Goal: Task Accomplishment & Management: Use online tool/utility

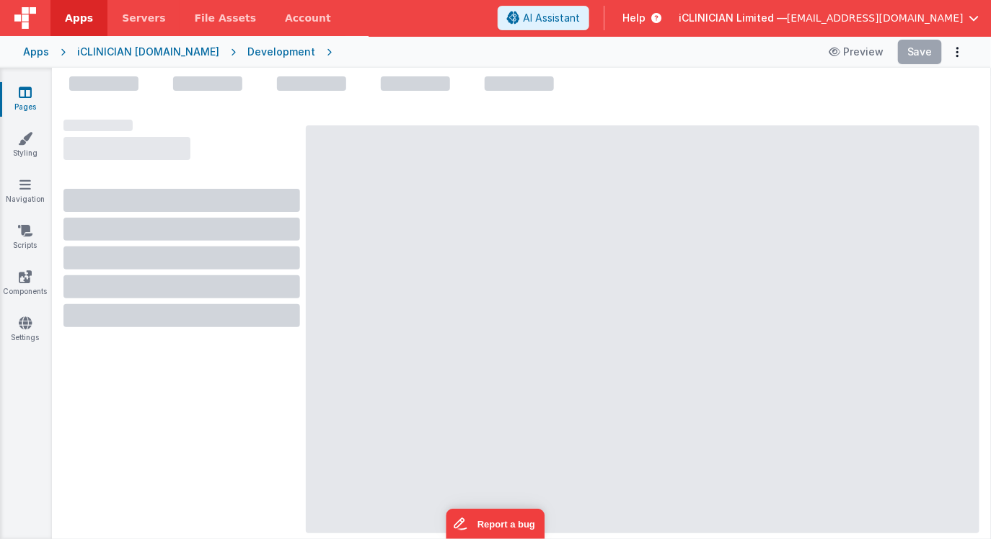
click at [827, 92] on ul at bounding box center [521, 86] width 939 height 20
click at [616, 166] on div at bounding box center [642, 329] width 673 height 408
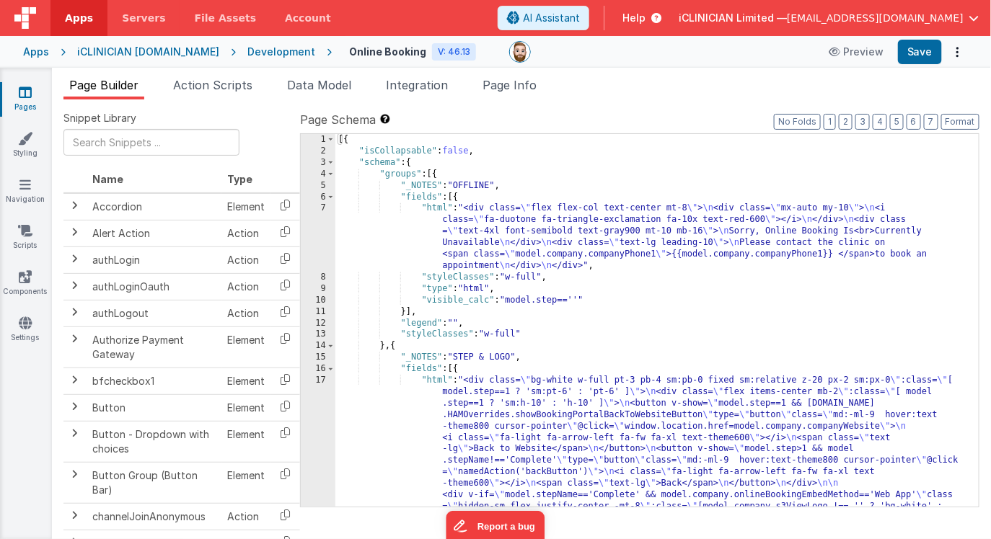
click at [597, 310] on div "[{ "isCollapsable" : false , "schema" : { "groups" : [{ "_NOTES" : "OFFLINE" , …" at bounding box center [657, 532] width 644 height 797
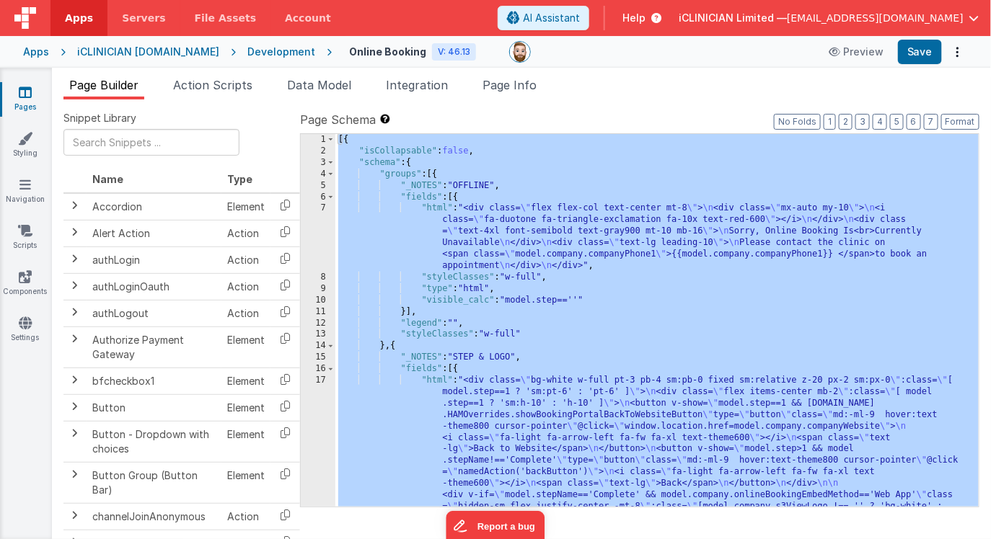
scroll to position [6727, 0]
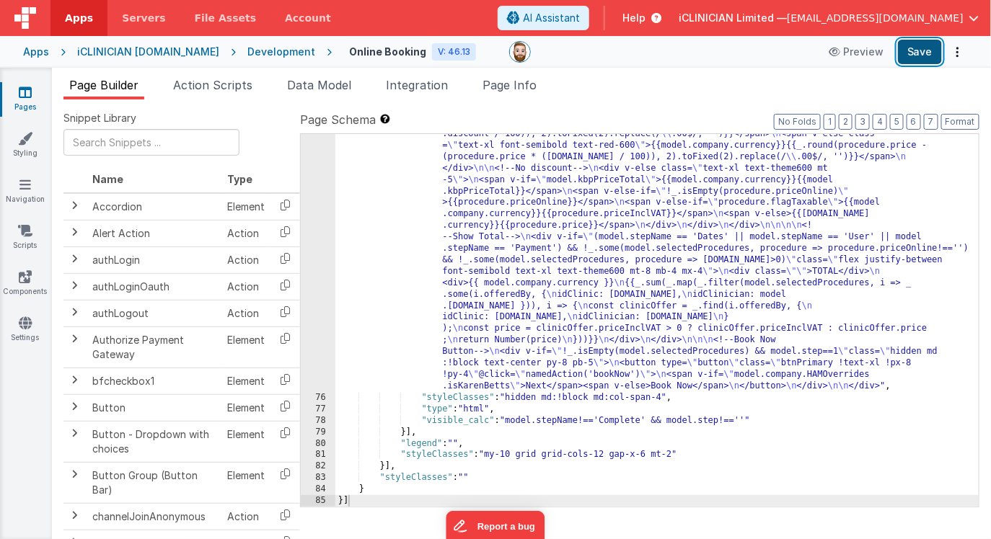
click at [923, 60] on button "Save" at bounding box center [920, 52] width 44 height 25
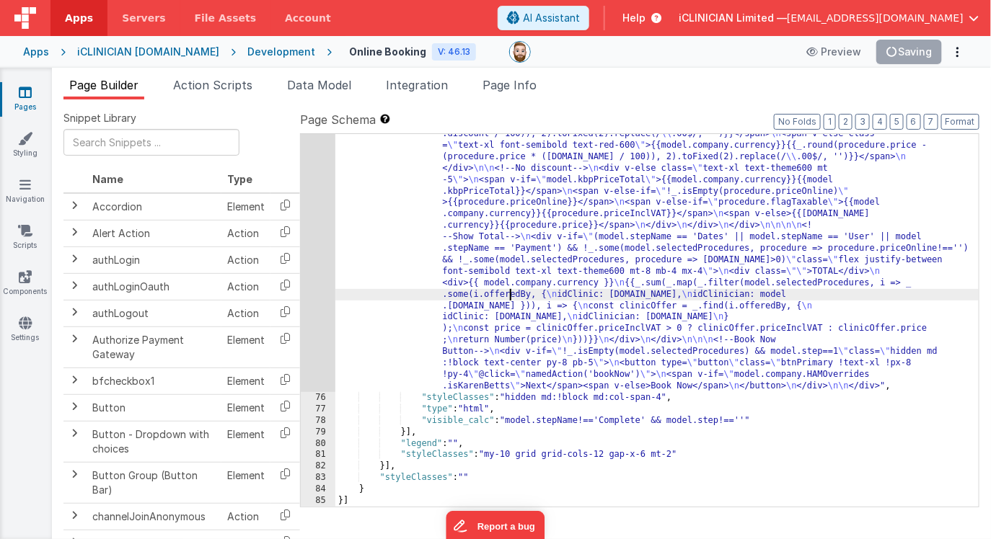
click at [510, 295] on div ""html" : "<div class= \" bg-gray-50 rounded-md w-full py-3 px-2 shadow-md z-10 …" at bounding box center [657, 372] width 644 height 809
click at [315, 278] on div "75" at bounding box center [318, 180] width 35 height 425
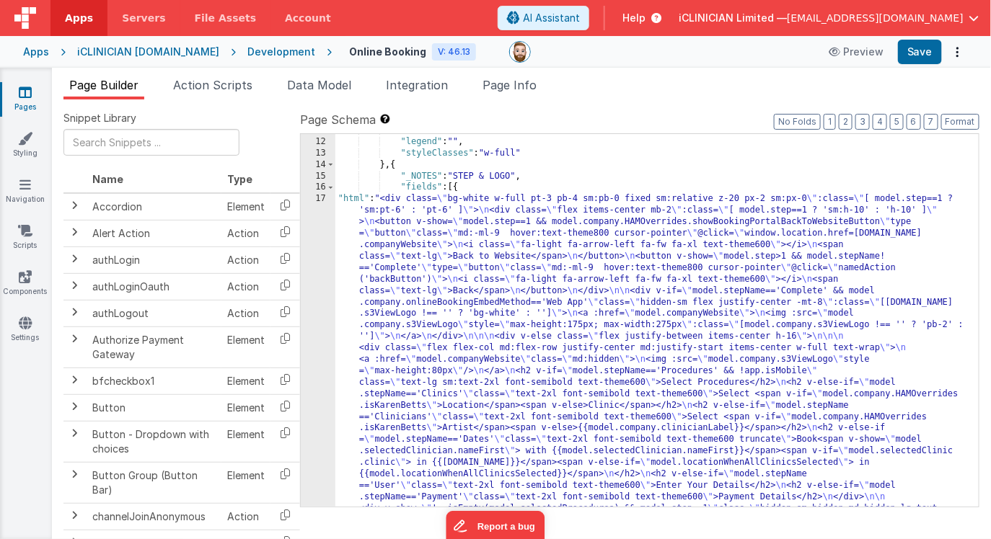
scroll to position [181, 0]
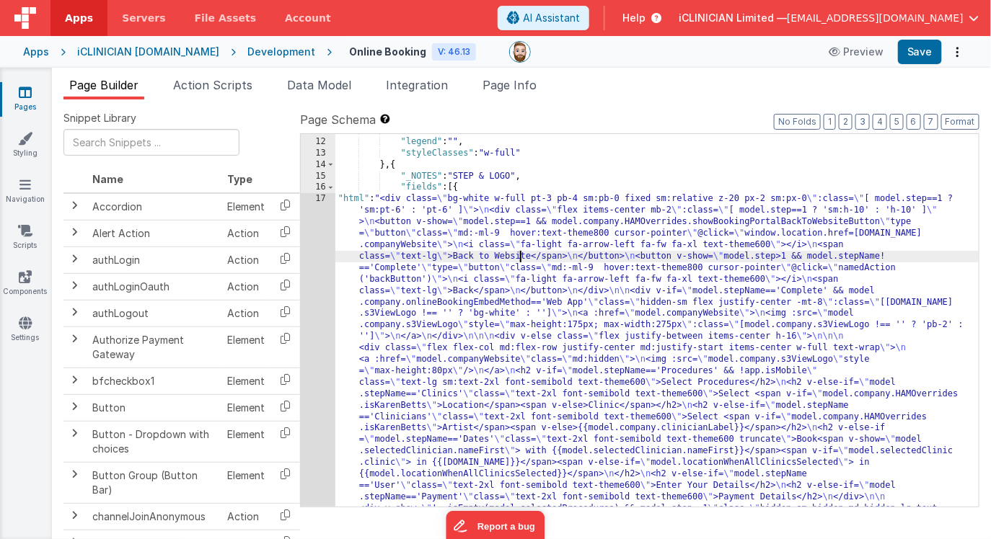
click at [521, 252] on div "}] , "legend" : "" , "styleClasses" : "w-full" } , { "_NOTES" : "STEP & LOGO" ,…" at bounding box center [657, 495] width 644 height 740
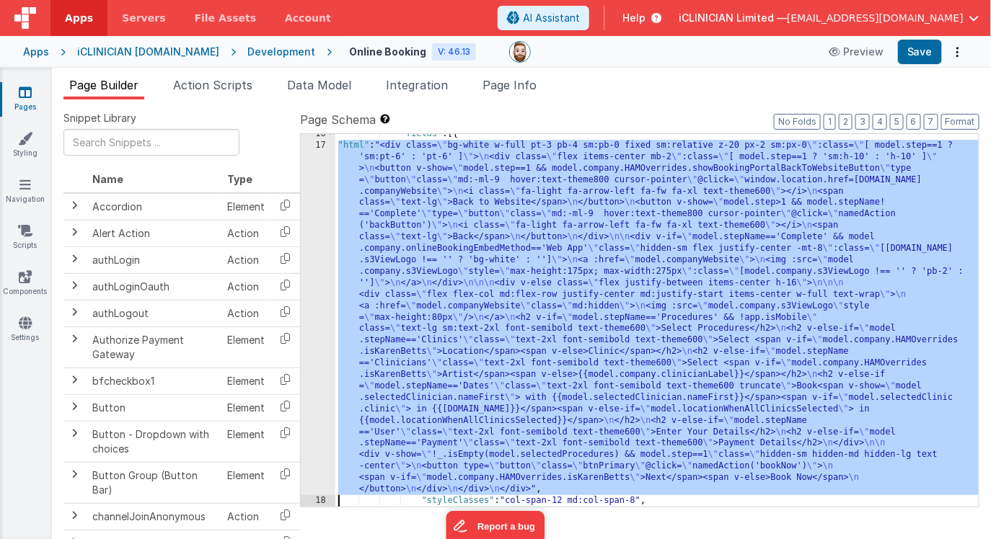
click at [314, 282] on div "17" at bounding box center [318, 317] width 35 height 355
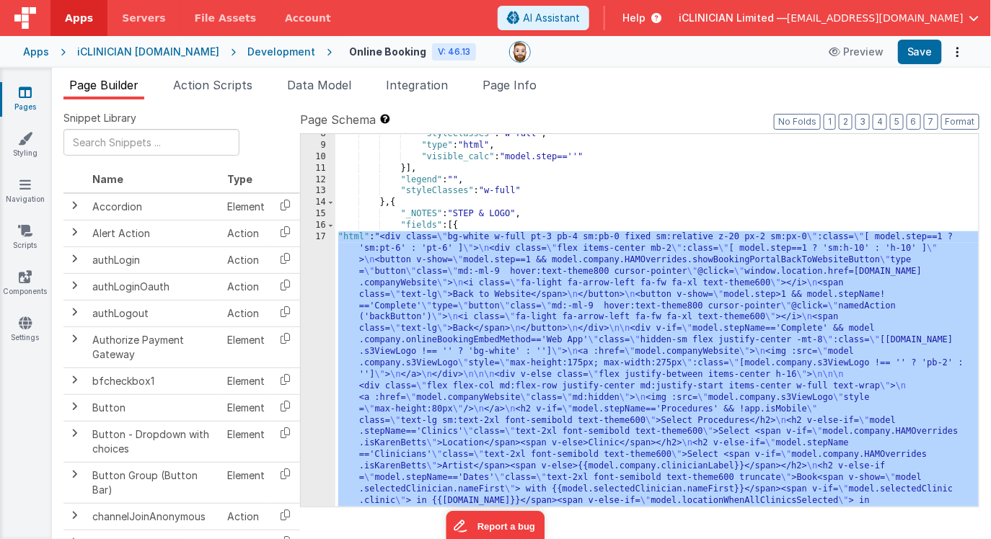
scroll to position [183, 0]
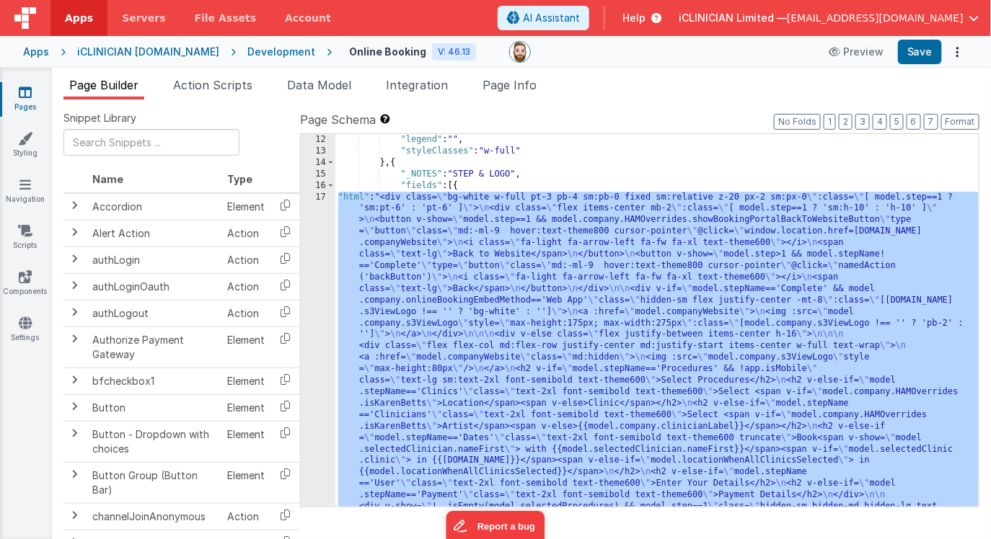
click at [315, 309] on div "17" at bounding box center [318, 369] width 35 height 355
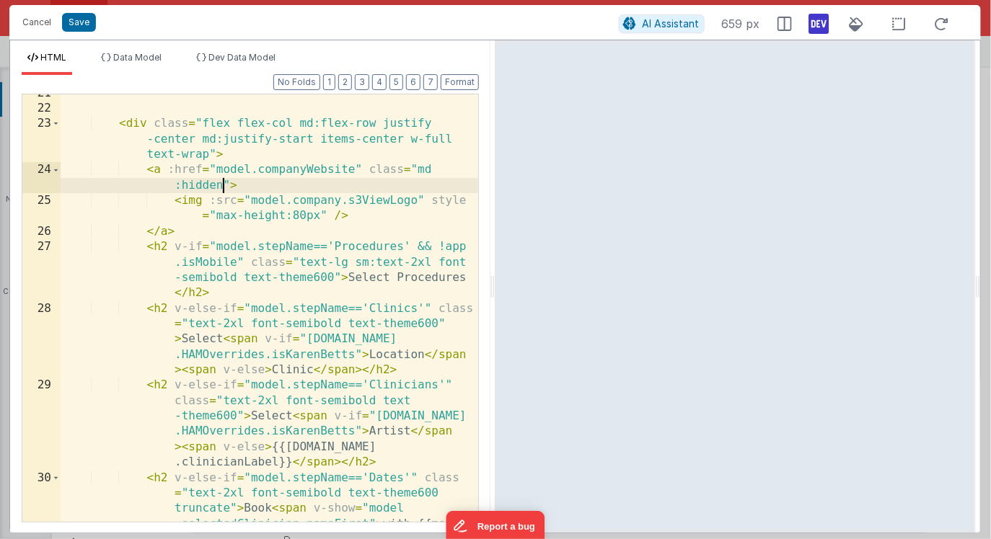
scroll to position [0, 0]
click at [224, 184] on div "< div class = "flex flex-col md:flex-row justify -center md:justify-start items…" at bounding box center [270, 392] width 418 height 612
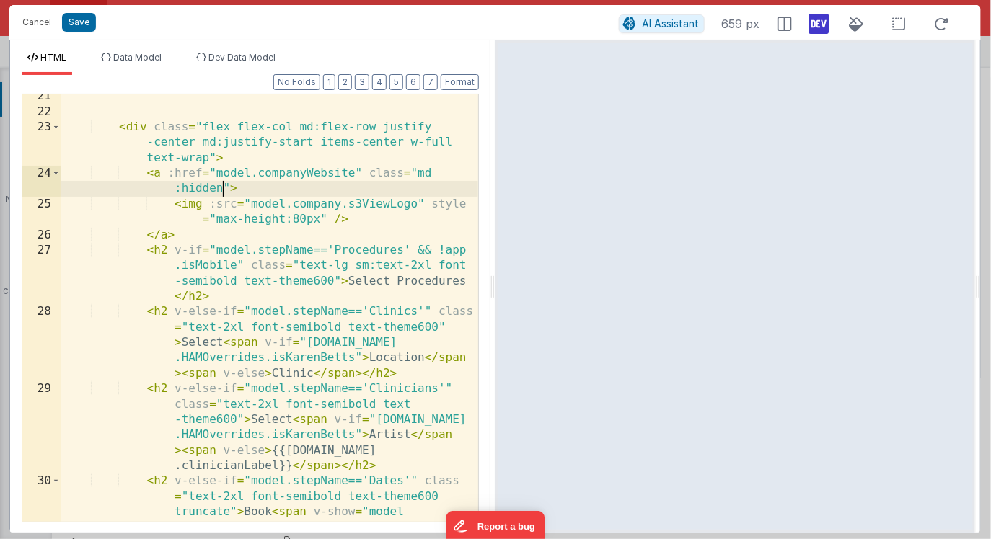
scroll to position [622, 0]
click at [208, 158] on div "< div class = "flex flex-col md:flex-row justify -center md:justify-start items…" at bounding box center [270, 395] width 418 height 612
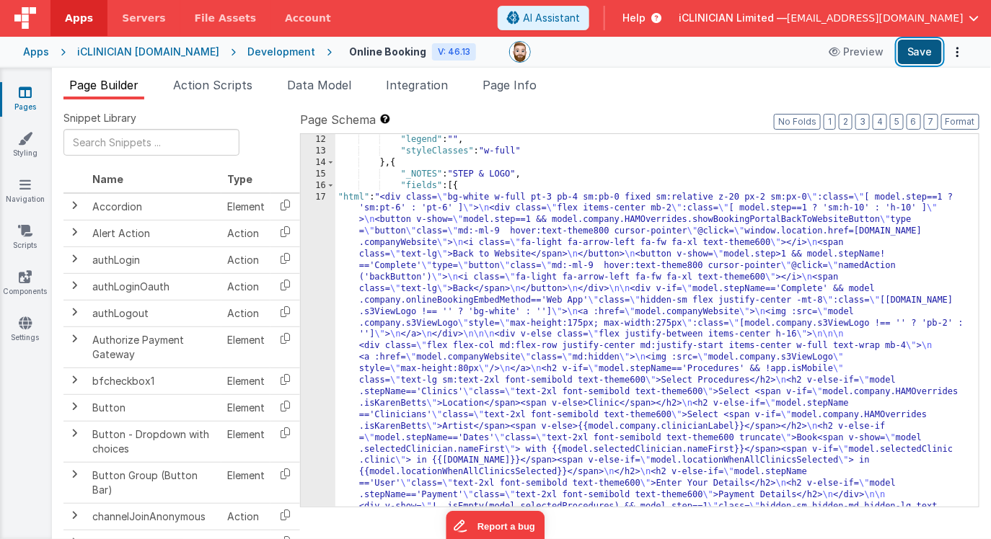
click at [921, 49] on button "Save" at bounding box center [920, 52] width 44 height 25
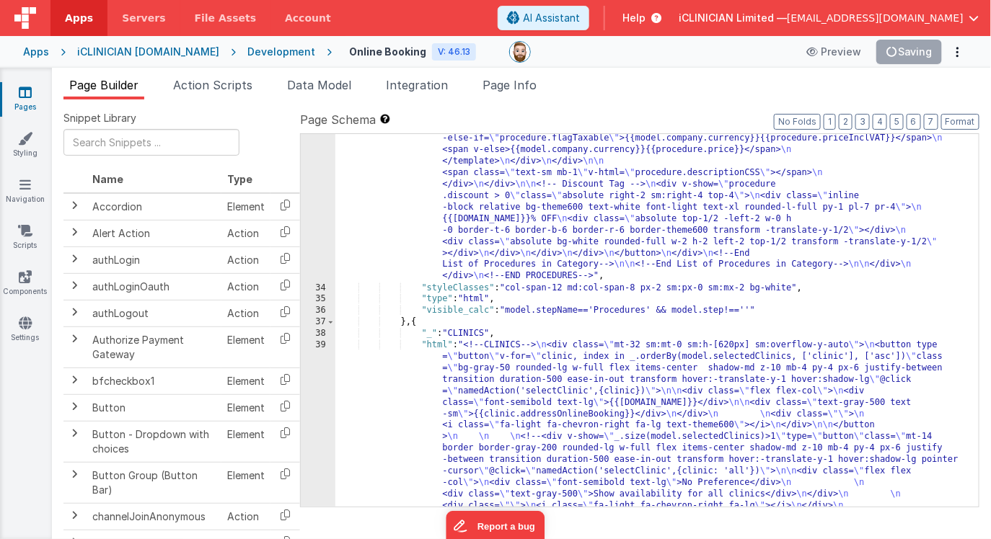
scroll to position [1930, 0]
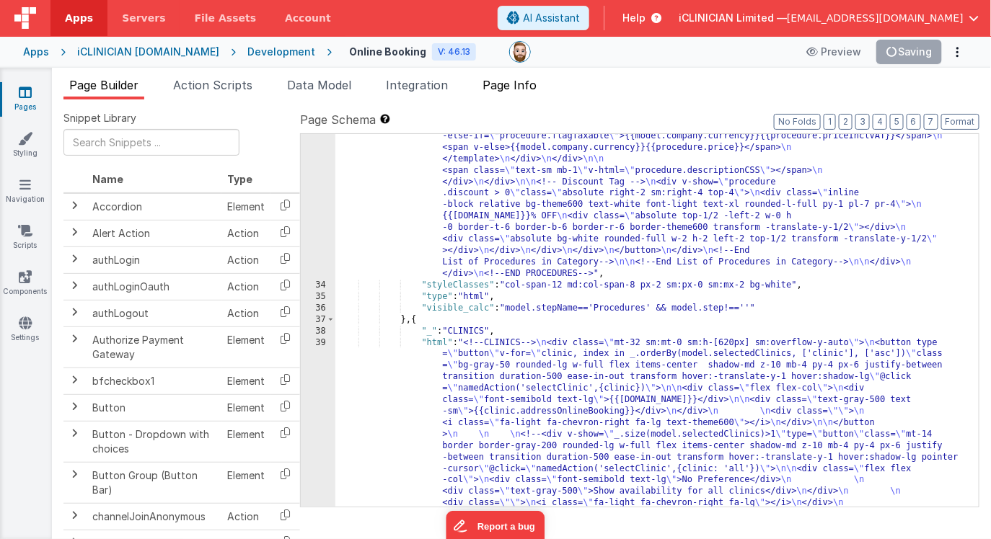
click at [508, 83] on span "Page Info" at bounding box center [509, 85] width 54 height 14
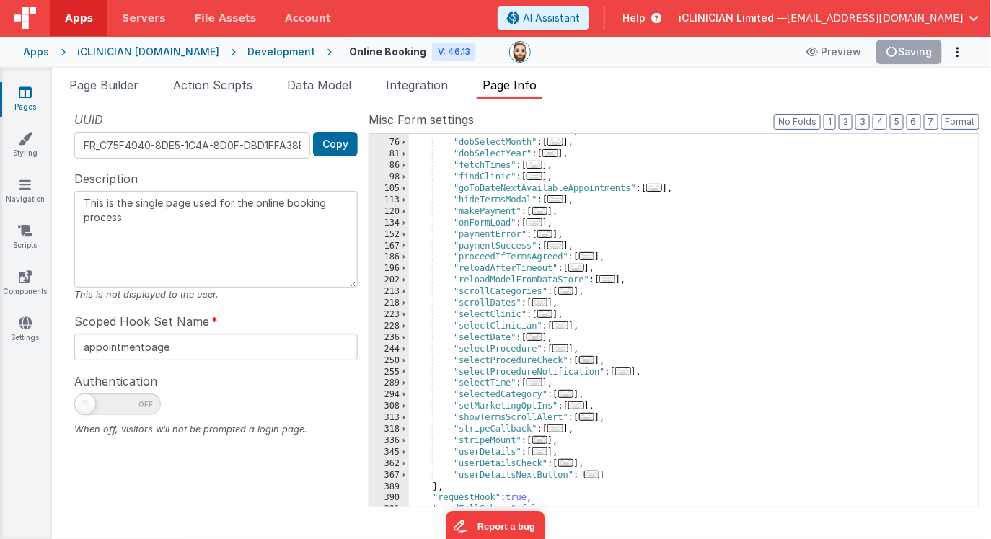
scroll to position [292, 0]
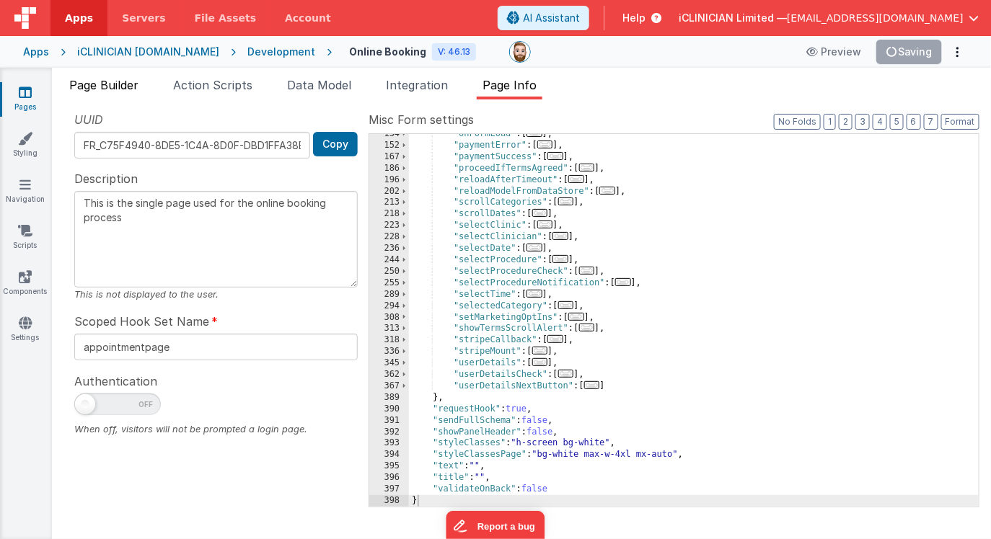
click at [115, 85] on span "Page Builder" at bounding box center [103, 85] width 69 height 14
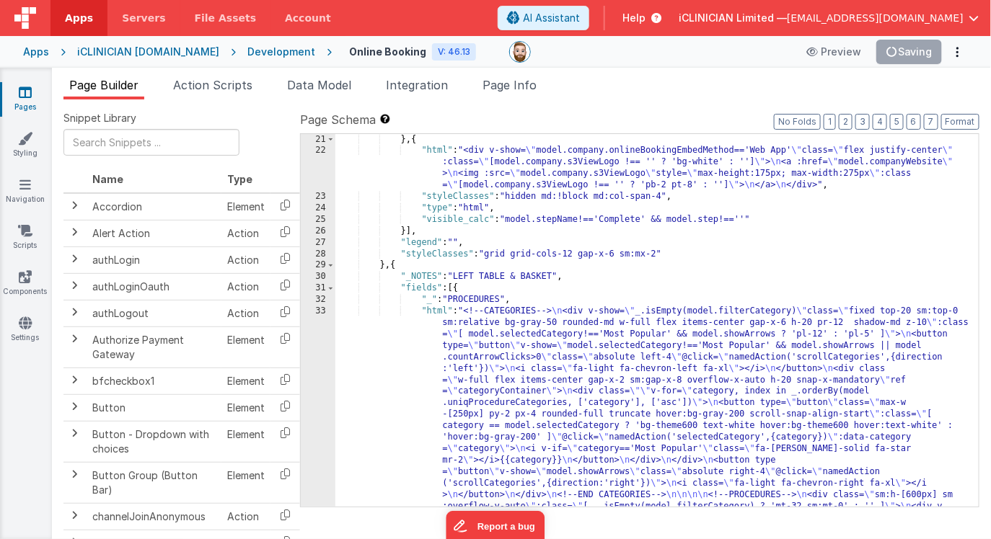
scroll to position [631, 0]
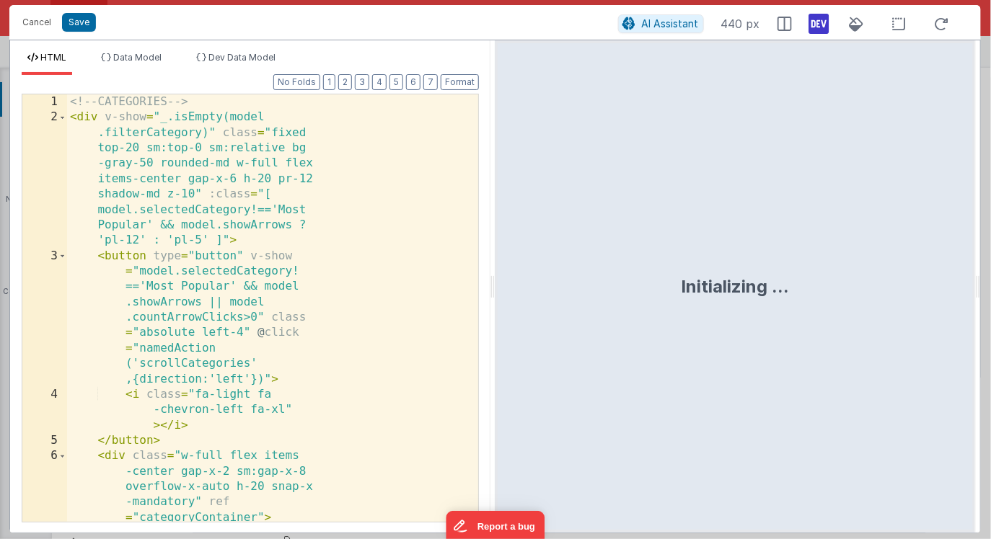
scroll to position [1715, 0]
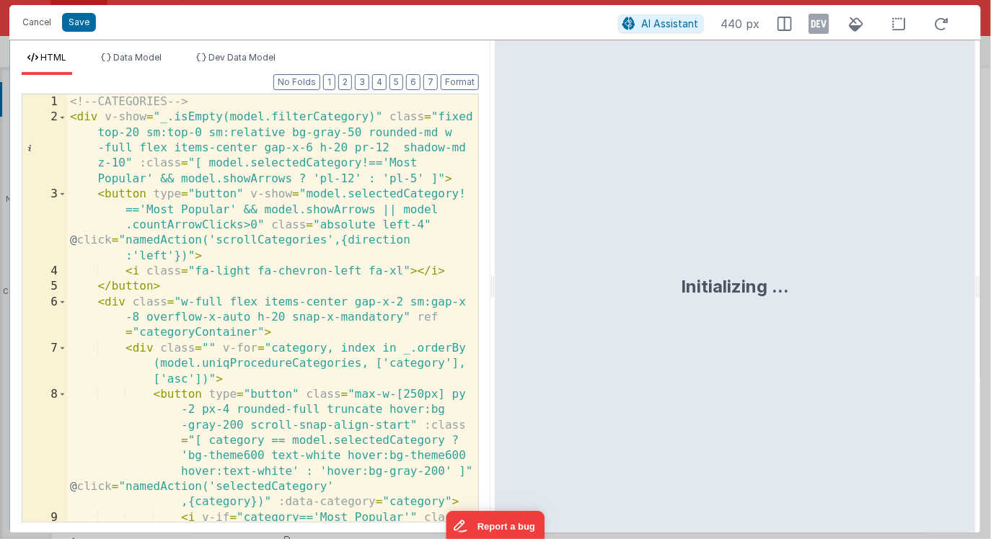
click at [822, 27] on icon at bounding box center [819, 23] width 20 height 23
click at [817, 20] on icon at bounding box center [819, 23] width 20 height 23
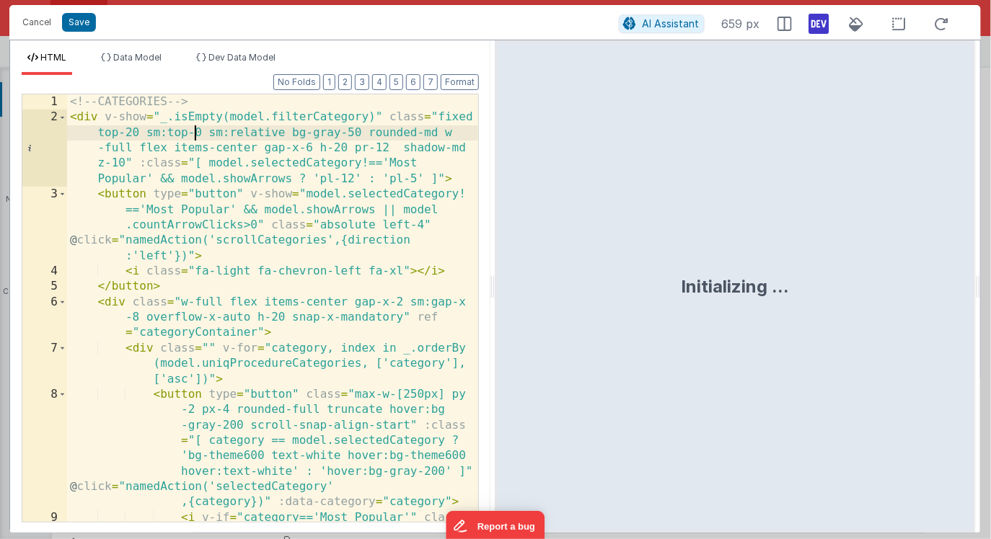
scroll to position [0, 0]
click at [196, 133] on div "<!-- CATEGORIES --> < div v-show = "_.isEmpty(model.filterCategory)" class = "f…" at bounding box center [273, 338] width 412 height 489
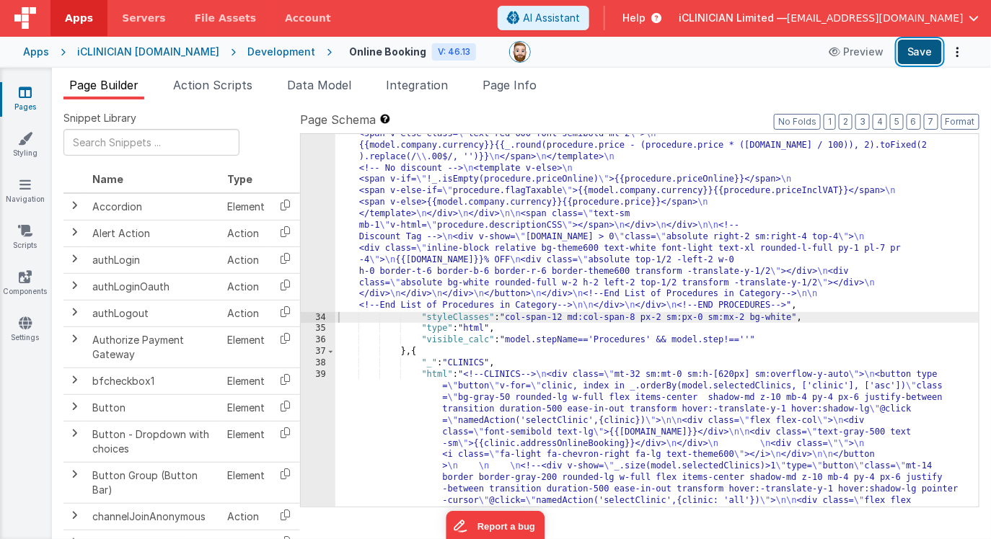
click at [914, 58] on button "Save" at bounding box center [920, 52] width 44 height 25
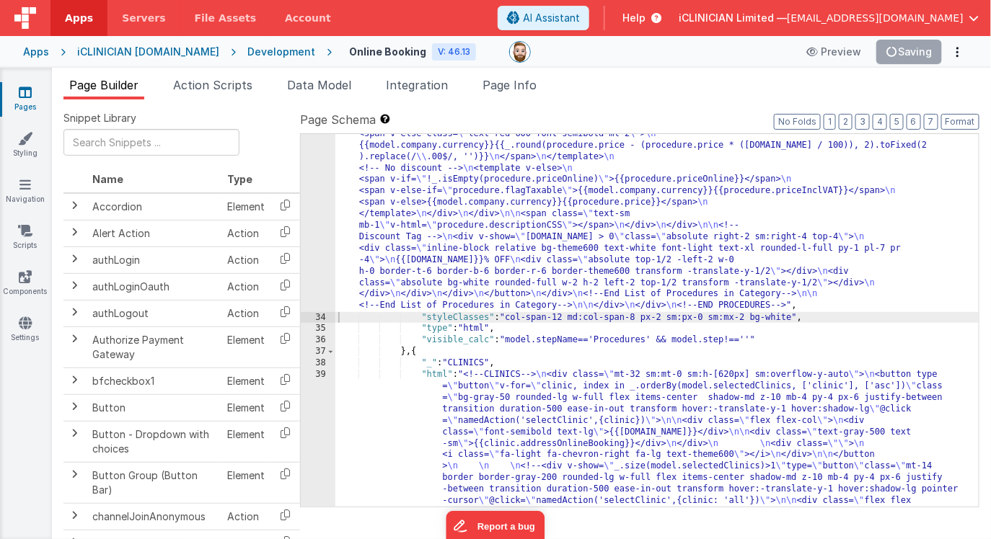
click at [512, 242] on div ""html" : "<!--CATEGORIES--> \n <div v-show= \" _.isEmpty(model.filterCategory) …" at bounding box center [657, 45] width 644 height 1646
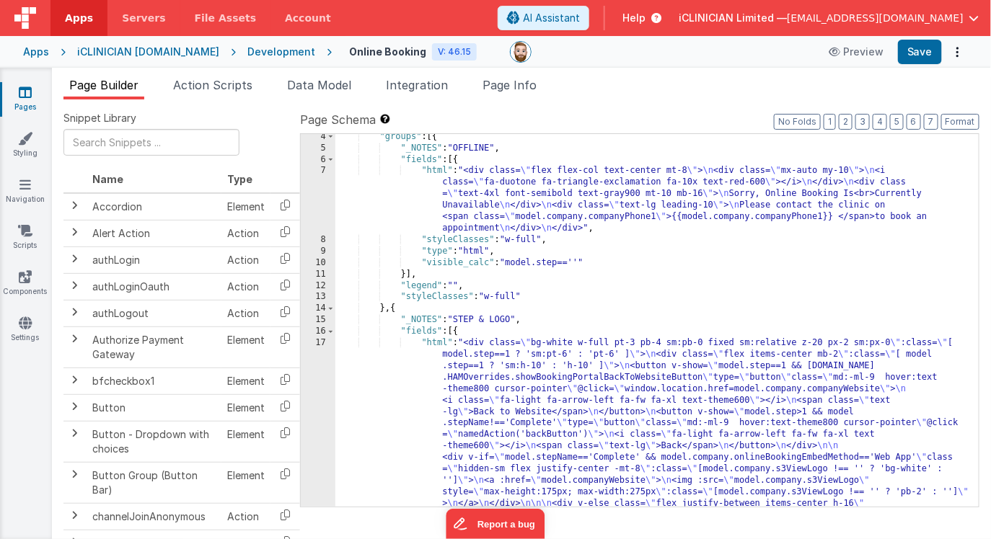
scroll to position [4, 0]
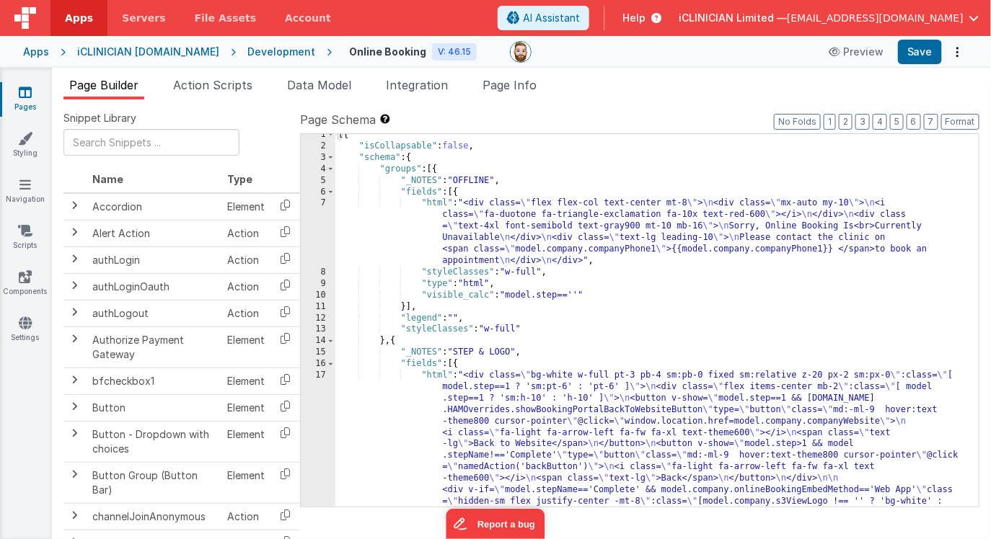
click at [503, 224] on div "[{ "isCollapsable" : false , "schema" : { "groups" : [{ "_NOTES" : "OFFLINE" , …" at bounding box center [657, 527] width 644 height 797
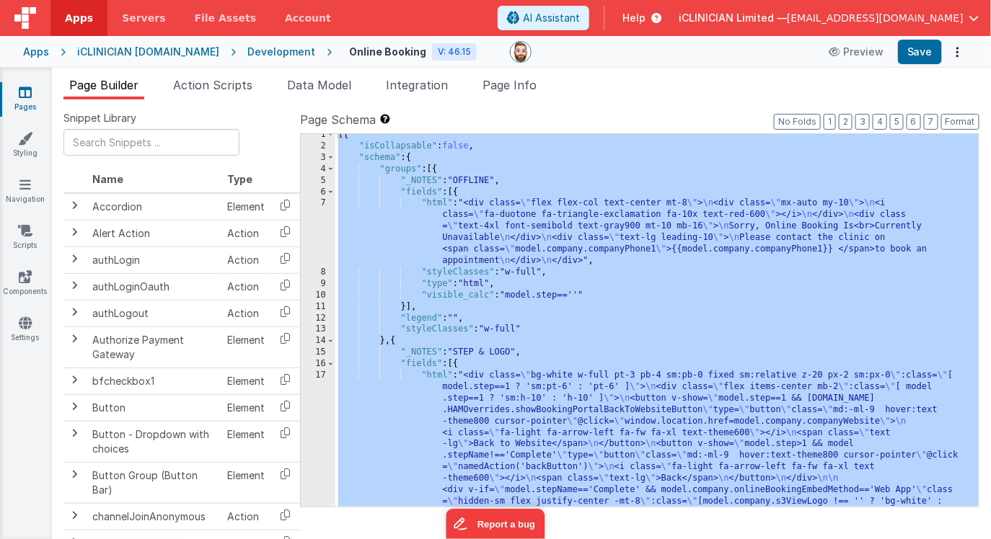
scroll to position [6543, 0]
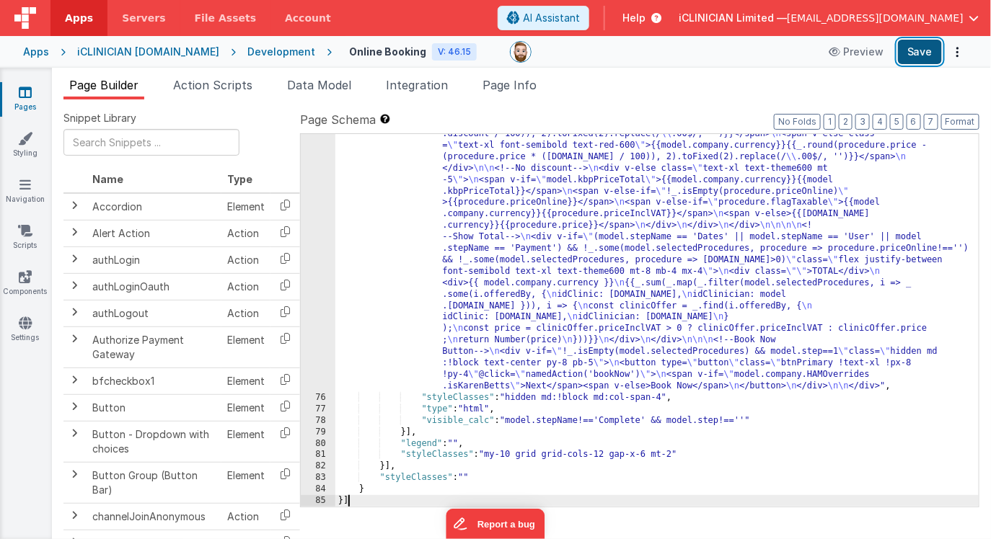
click at [916, 51] on button "Save" at bounding box center [920, 52] width 44 height 25
click at [37, 49] on div "Apps" at bounding box center [36, 52] width 26 height 14
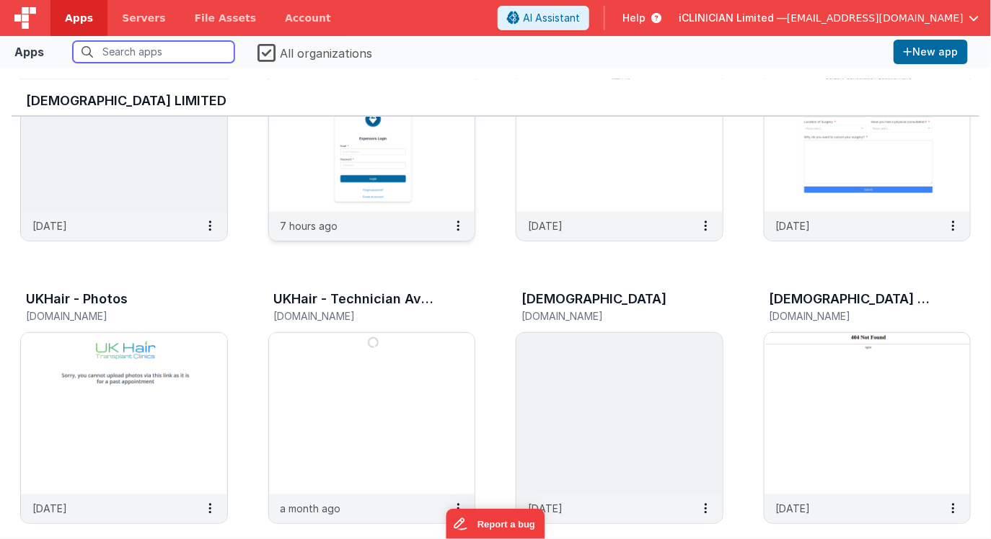
scroll to position [159, 0]
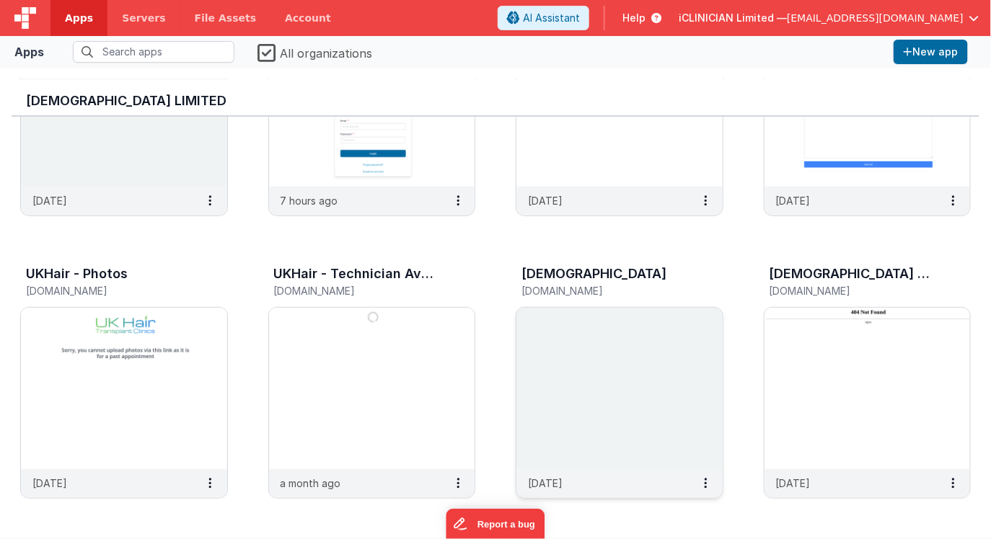
click at [575, 360] on img at bounding box center [619, 389] width 206 height 162
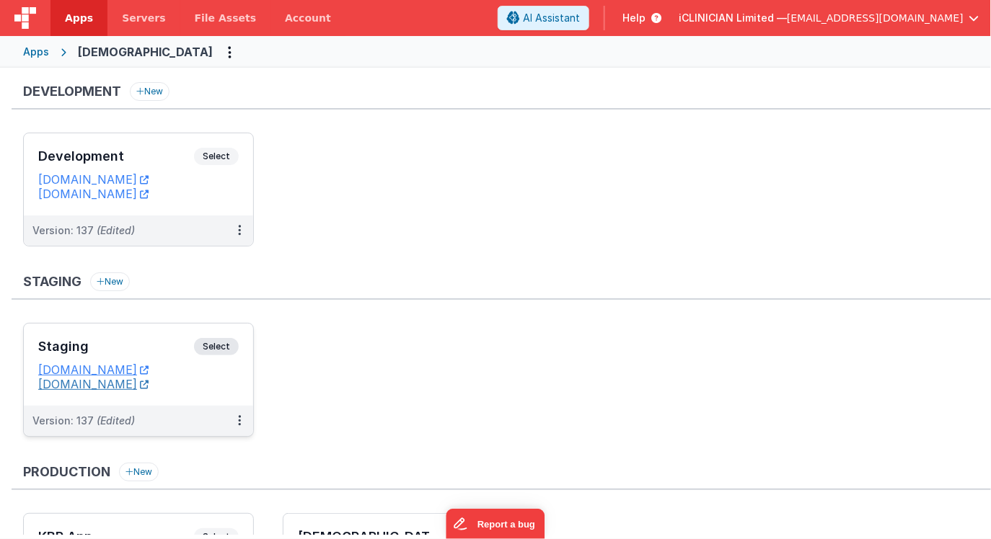
scroll to position [154, 0]
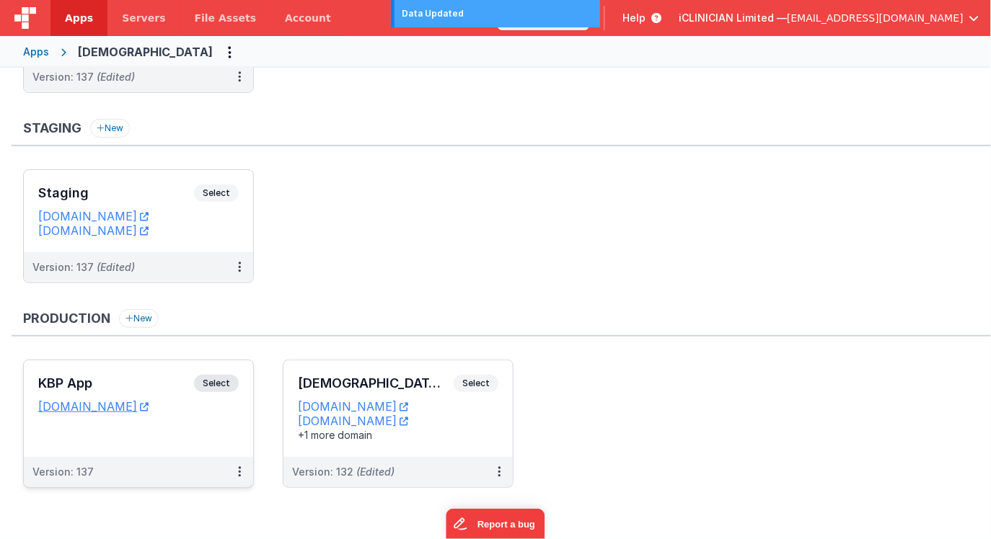
click at [172, 438] on div "KBP App Select URLs app.karenbetts.com" at bounding box center [138, 409] width 229 height 97
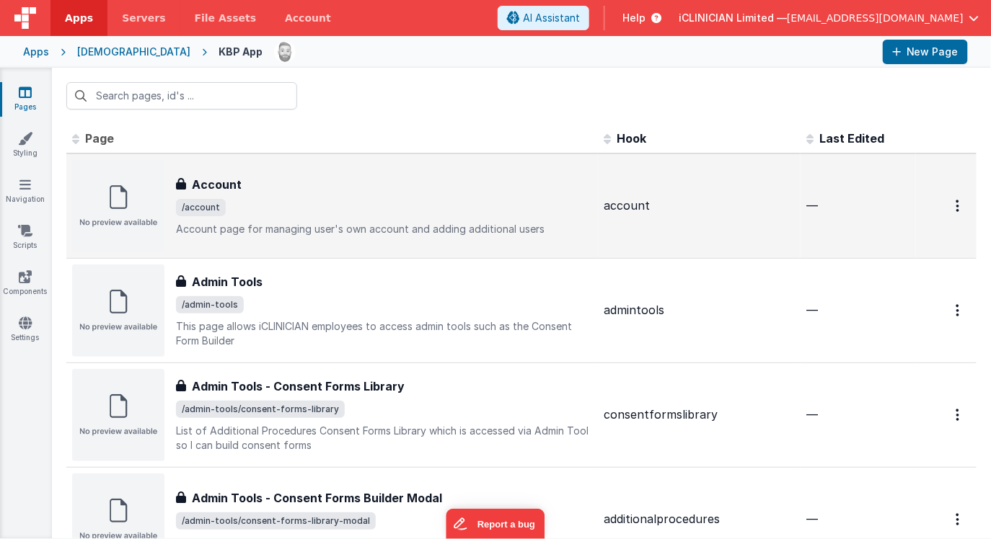
click at [245, 203] on span "/account" at bounding box center [384, 207] width 416 height 17
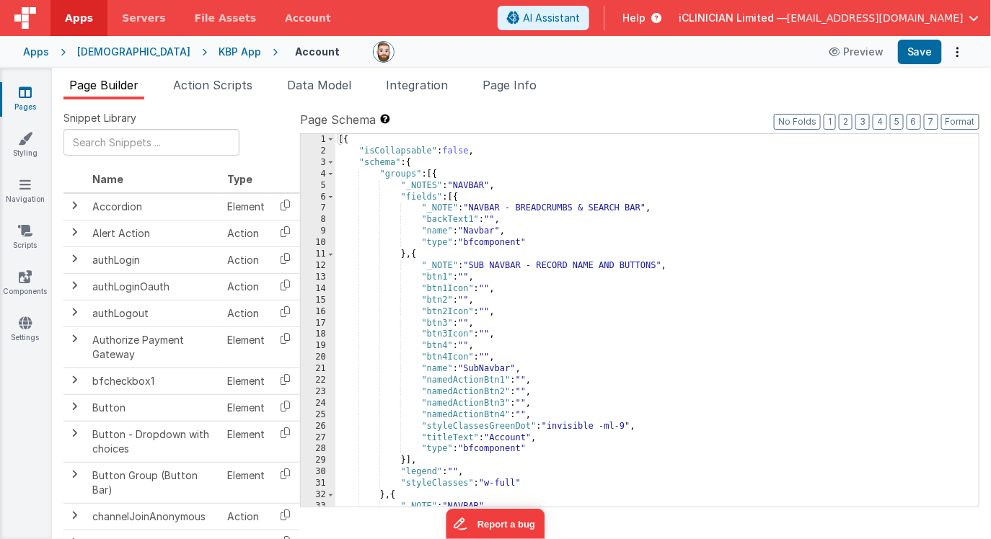
click at [521, 275] on div "[{ "isCollapsable" : false , "schema" : { "groups" : [{ "_NOTES" : "NAVBAR" , "…" at bounding box center [657, 332] width 644 height 396
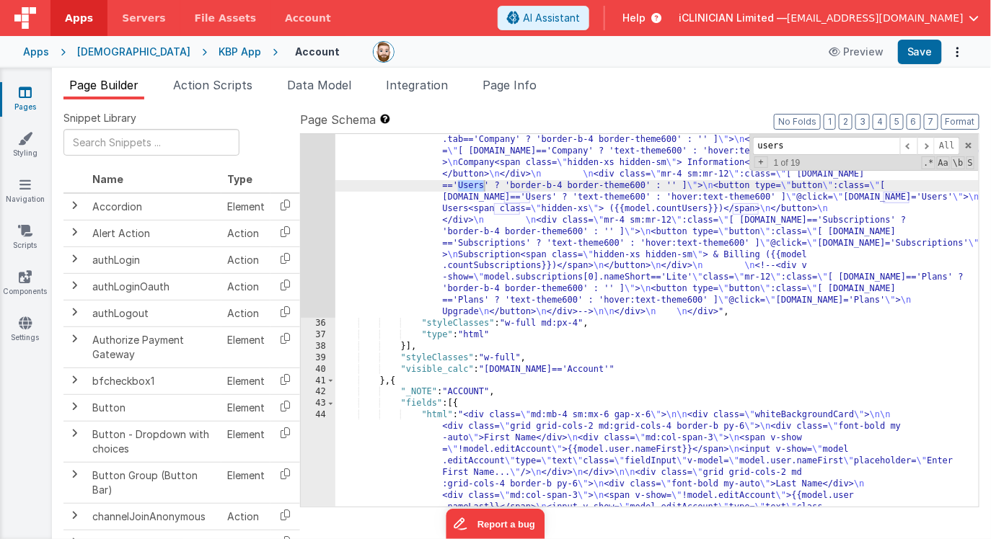
scroll to position [451, 0]
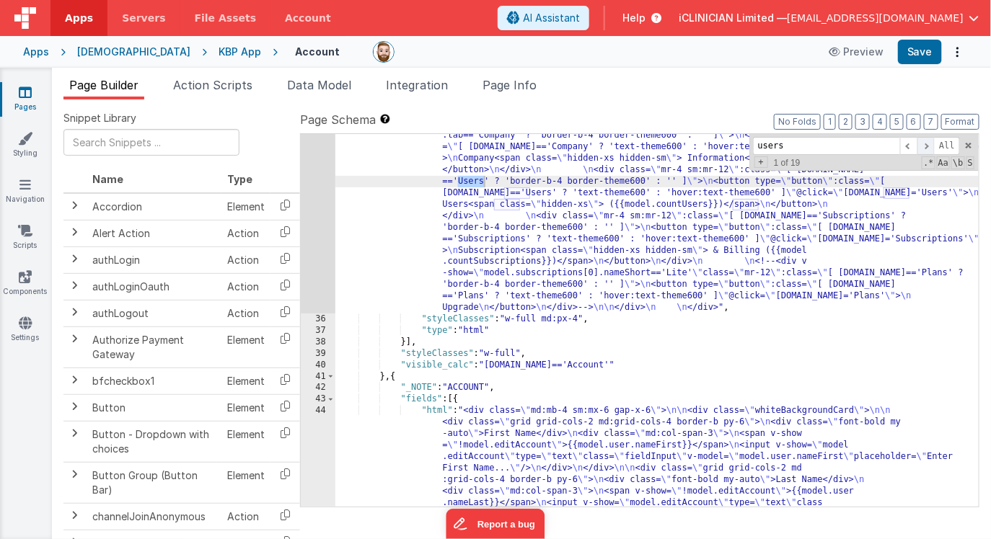
type input "users"
click at [929, 145] on span at bounding box center [925, 146] width 17 height 18
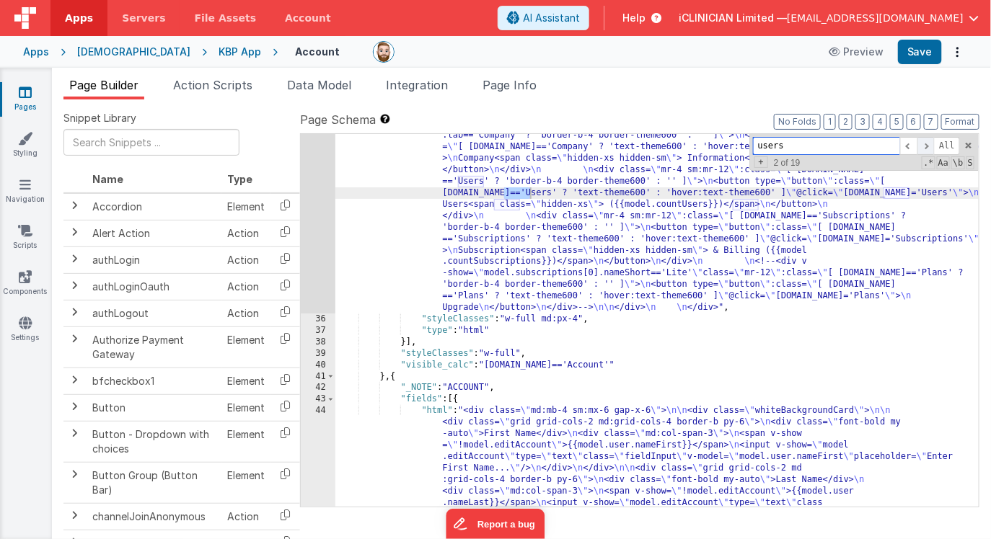
click at [929, 145] on span at bounding box center [925, 146] width 17 height 18
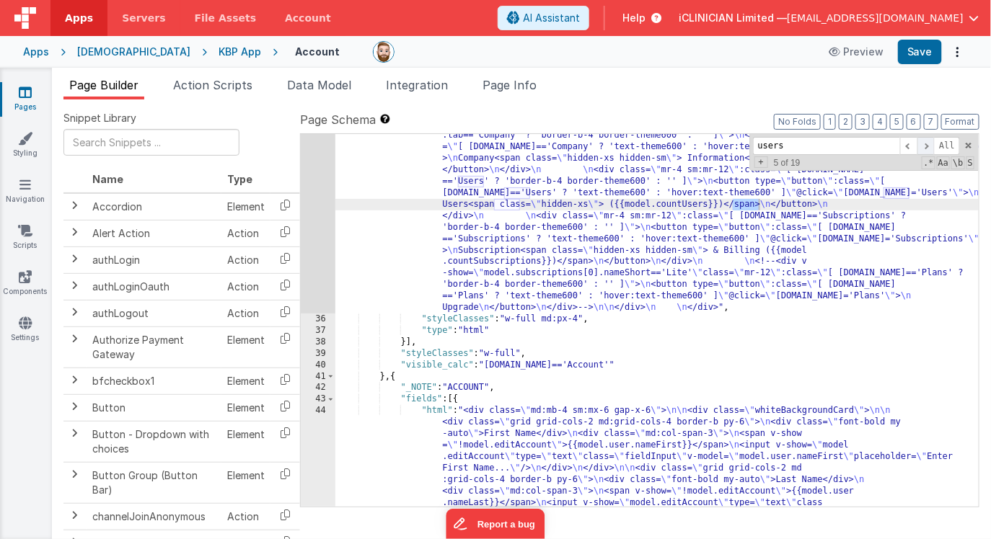
click at [929, 145] on span at bounding box center [925, 146] width 17 height 18
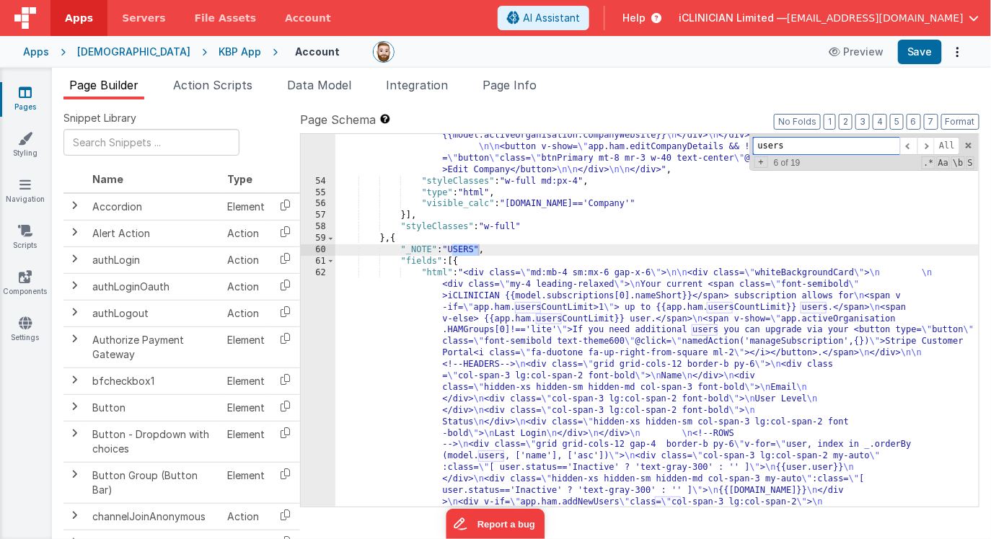
scroll to position [1265, 0]
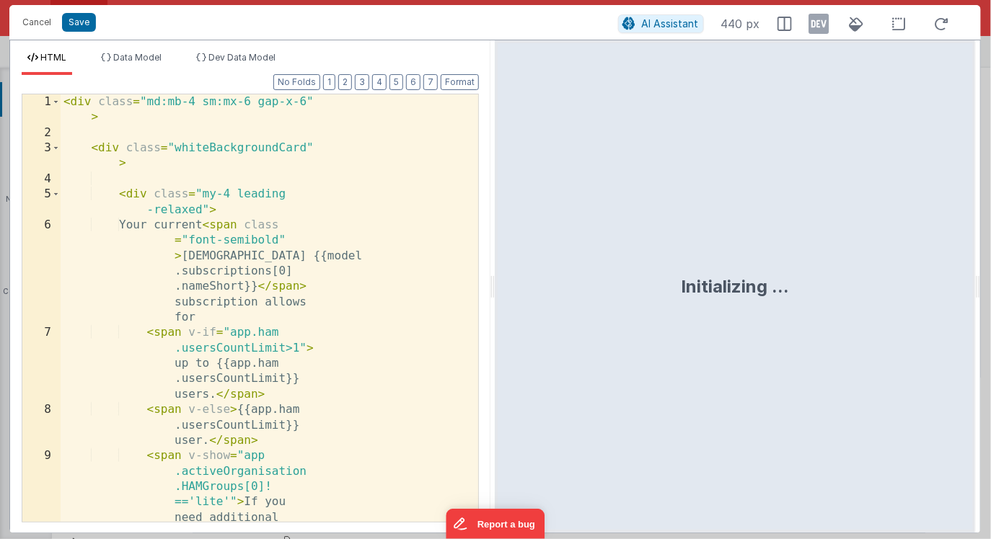
scroll to position [1818, 0]
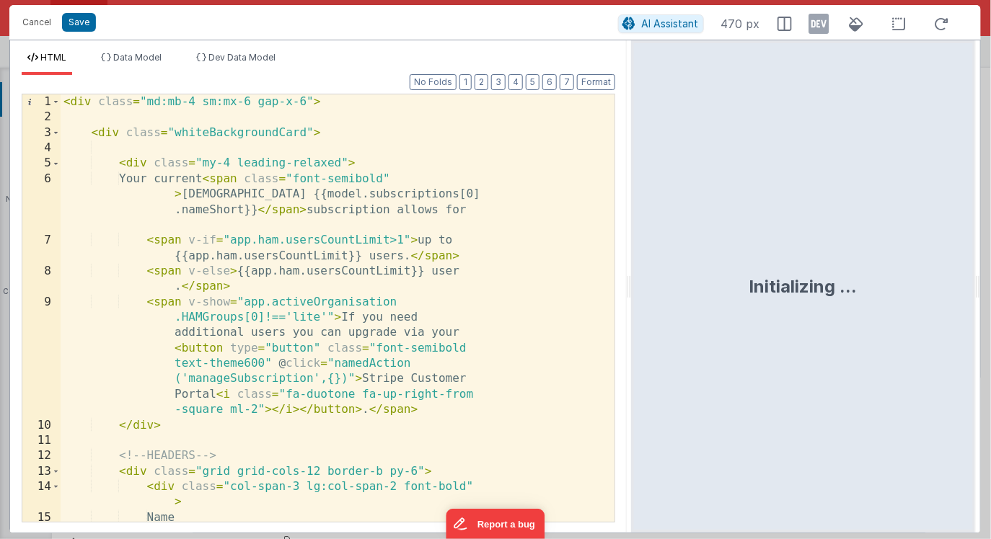
drag, startPoint x: 492, startPoint y: 287, endPoint x: 635, endPoint y: 292, distance: 142.8
click at [635, 292] on html "Cancel Save AI Assistant 470 px HTML Data Model Dev Data Model Format 7 6 5 4 3…" at bounding box center [495, 269] width 991 height 539
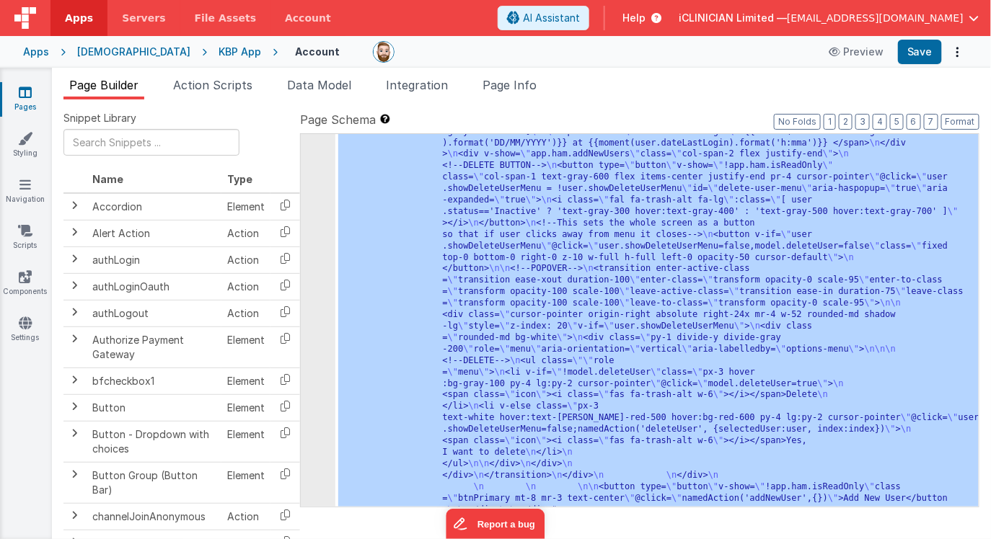
scroll to position [1780, 0]
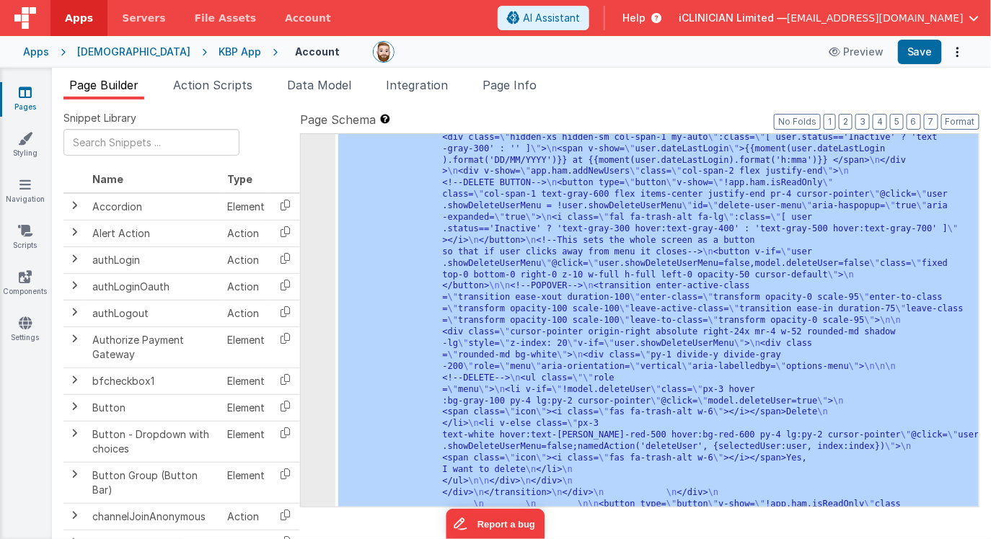
click at [314, 294] on div "62" at bounding box center [318, 143] width 35 height 780
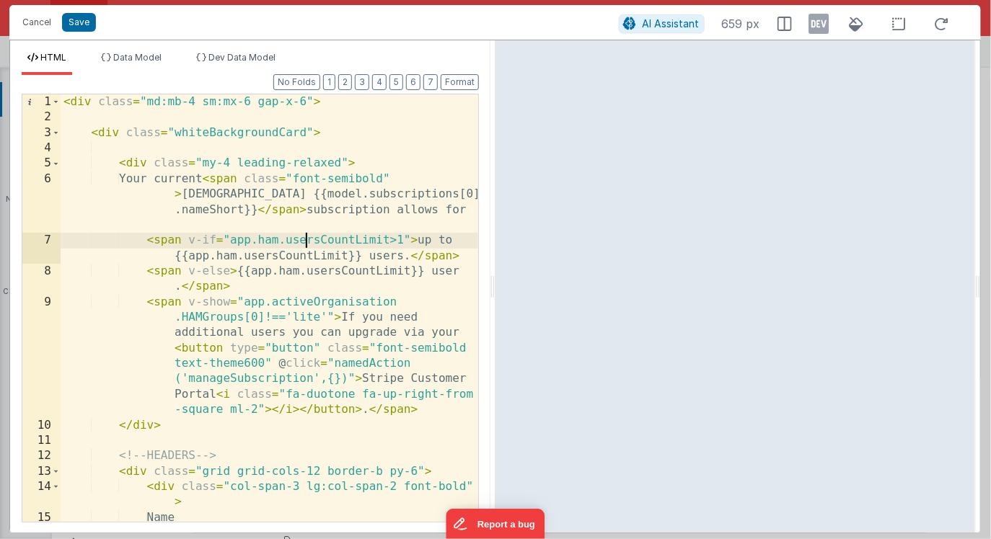
scroll to position [0, 0]
click at [304, 237] on div "< div class = "md:mb-4 sm:mx-6 gap-x-6" > < div class = "whiteBackgroundCard" >…" at bounding box center [270, 323] width 418 height 459
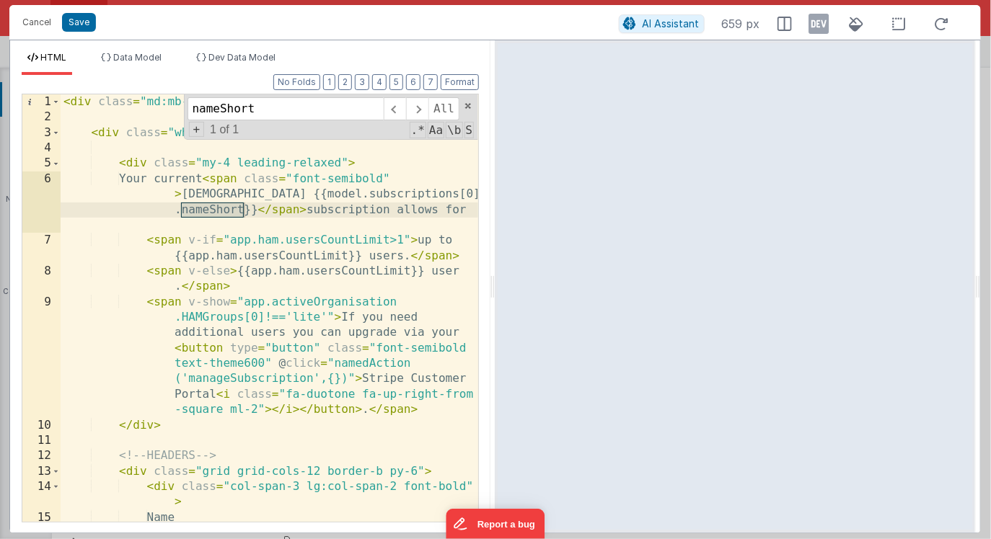
type input "nameShort"
click at [120, 166] on div "< div class = "md:mb-4 sm:mx-6 gap-x-6" > < div class = "whiteBackgroundCard" >…" at bounding box center [270, 323] width 418 height 459
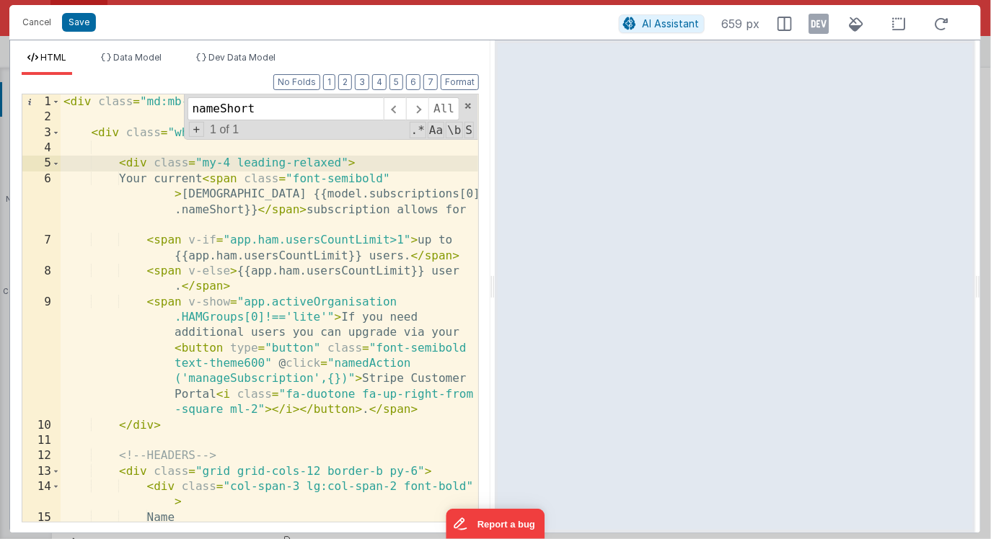
click at [185, 428] on div "< div class = "md:mb-4 sm:mx-6 gap-x-6" > < div class = "whiteBackgroundCard" >…" at bounding box center [270, 323] width 418 height 459
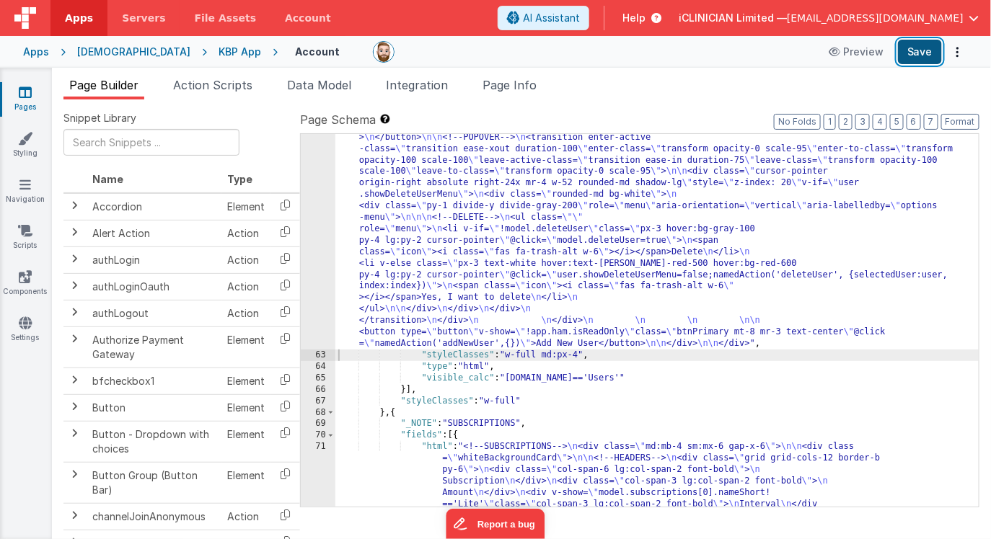
click at [916, 53] on button "Save" at bounding box center [920, 52] width 44 height 25
click at [104, 51] on div "iCLINICIAN" at bounding box center [133, 52] width 113 height 14
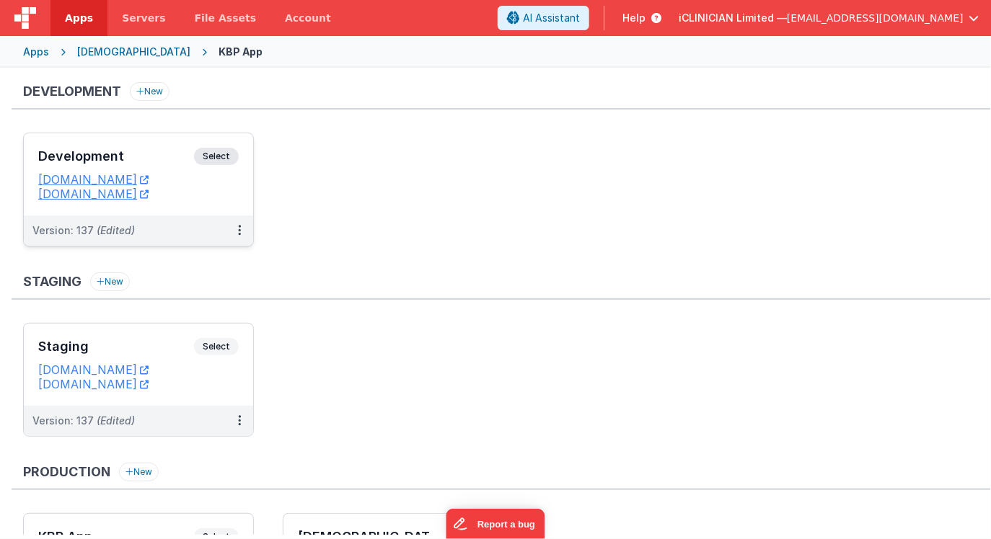
click at [128, 149] on div "Development Select" at bounding box center [138, 160] width 200 height 25
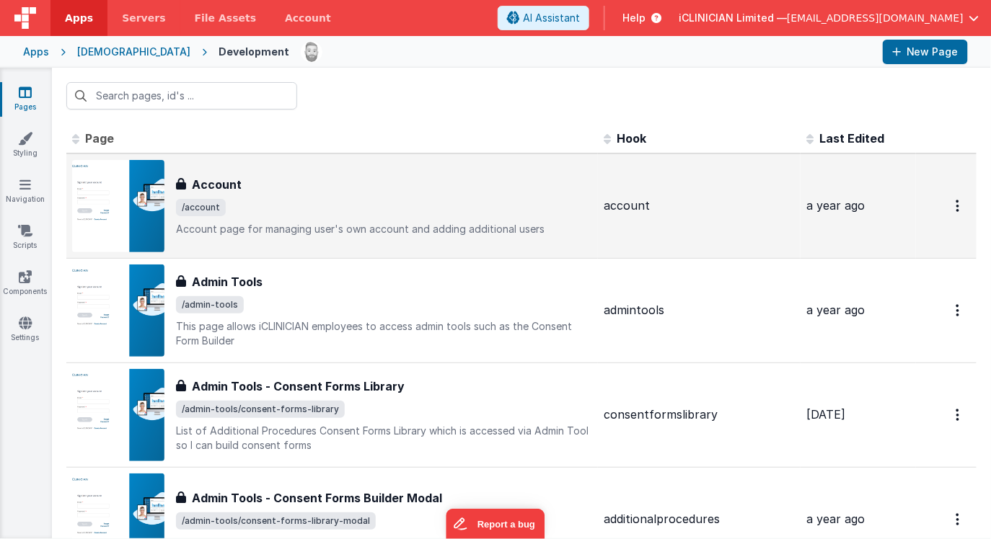
click at [269, 199] on span "/account" at bounding box center [384, 207] width 416 height 17
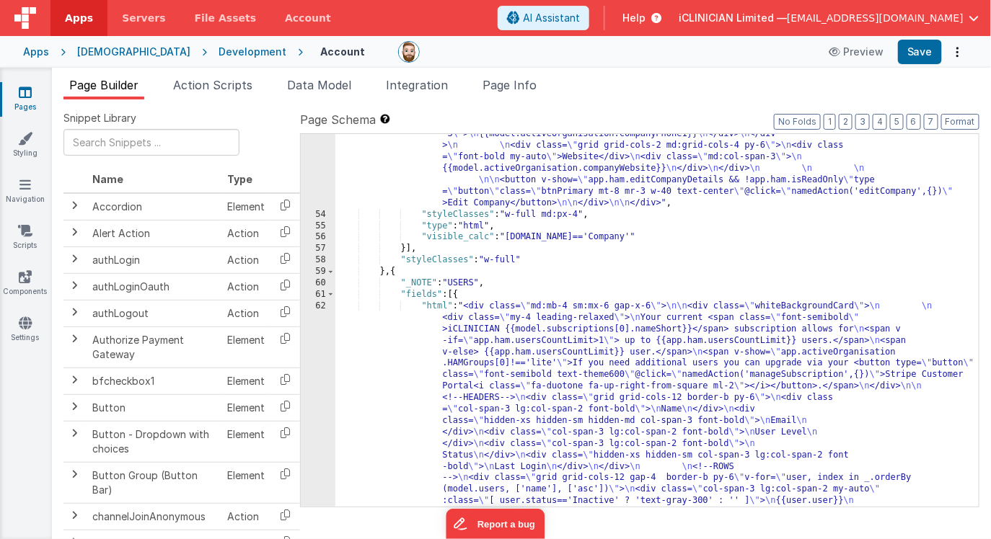
scroll to position [1260, 0]
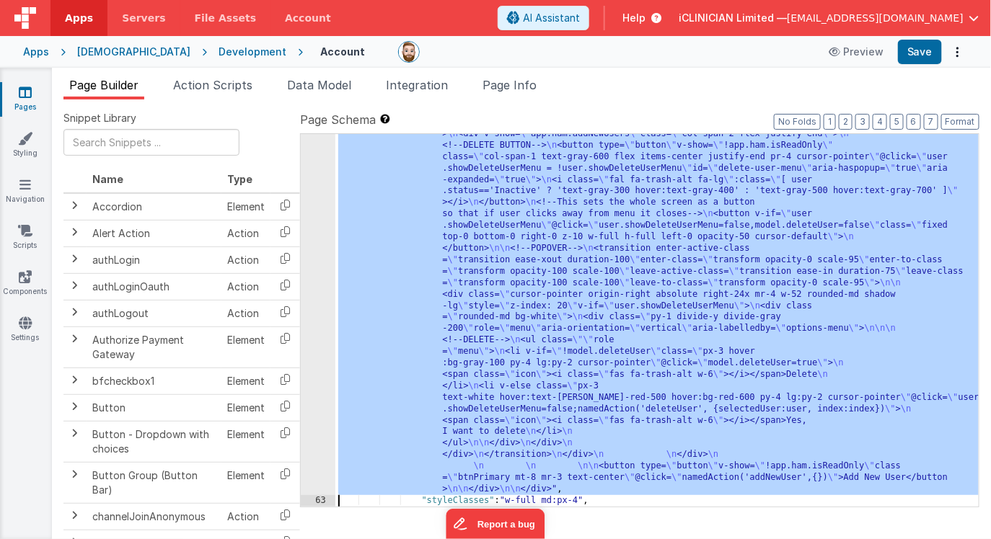
click at [318, 350] on div "62 63 64 65 66 67 68 69 70 71 72 73 74 75 76 77 78 79 80 81 82 83 84 85 86 87 8…" at bounding box center [318, 297] width 35 height 1164
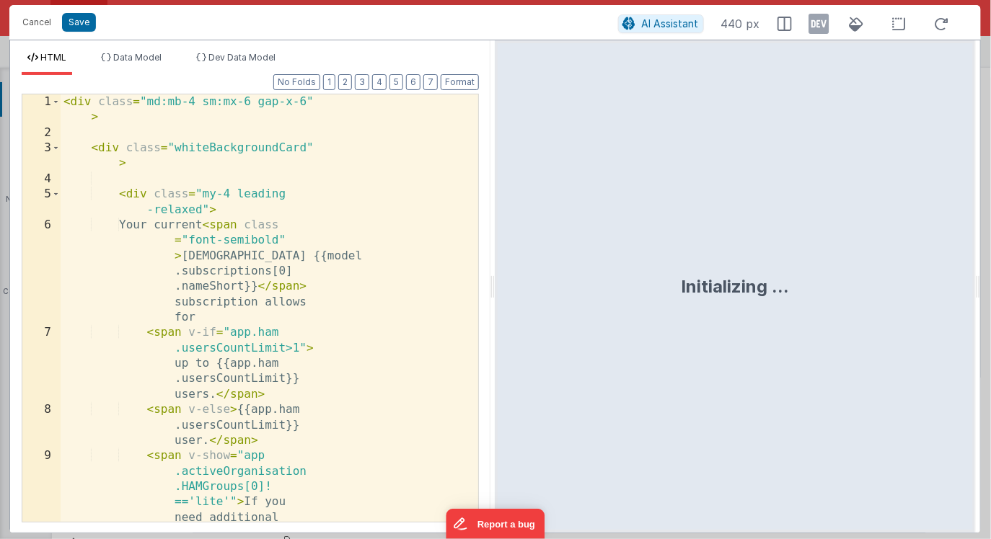
scroll to position [1818, 0]
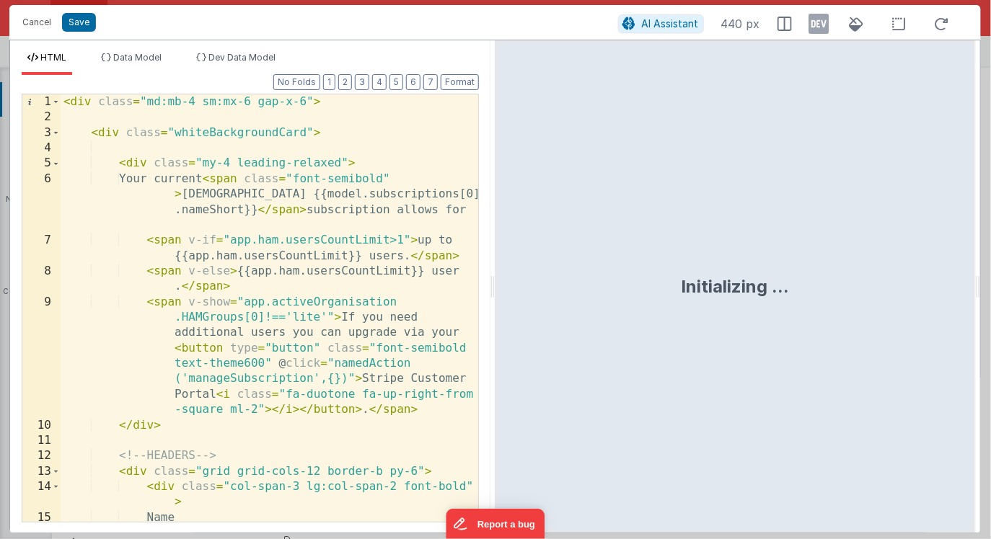
click at [118, 163] on div "< div class = "md:mb-4 sm:mx-6 gap-x-6" > < div class = "whiteBackgroundCard" >…" at bounding box center [270, 323] width 418 height 459
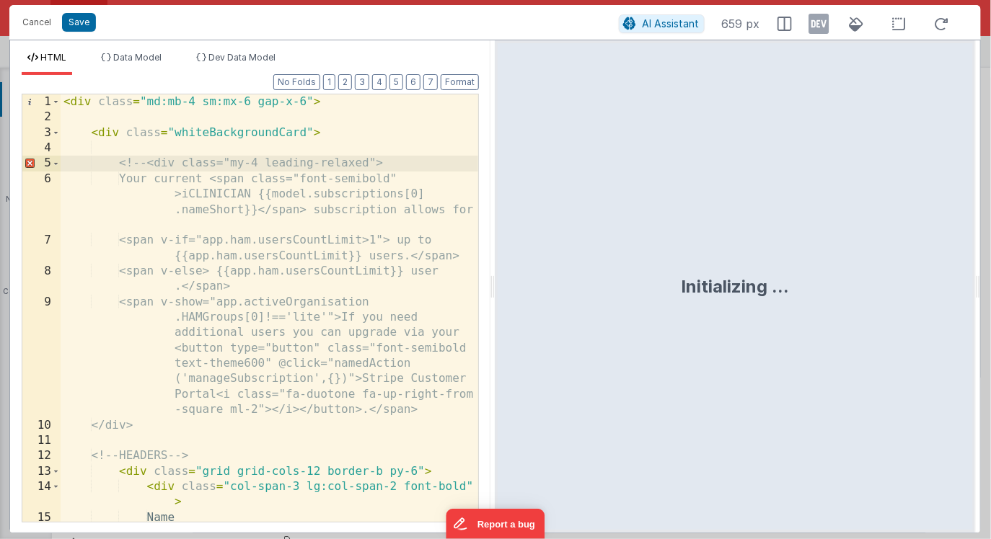
click at [178, 428] on div "< div class = "md:mb-4 sm:mx-6 gap-x-6" > < div class = "whiteBackgroundCard" >…" at bounding box center [270, 323] width 418 height 459
